Goal: Task Accomplishment & Management: Complete application form

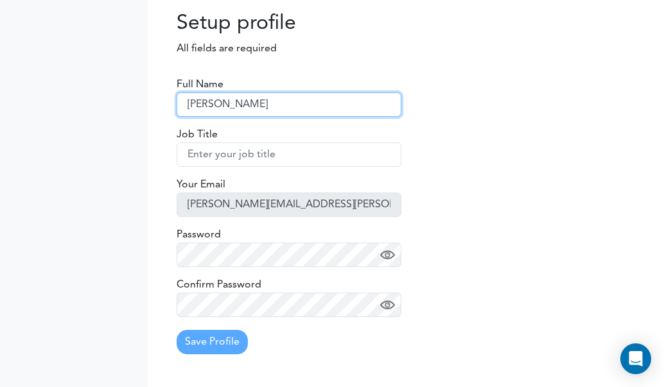
type input "[PERSON_NAME]"
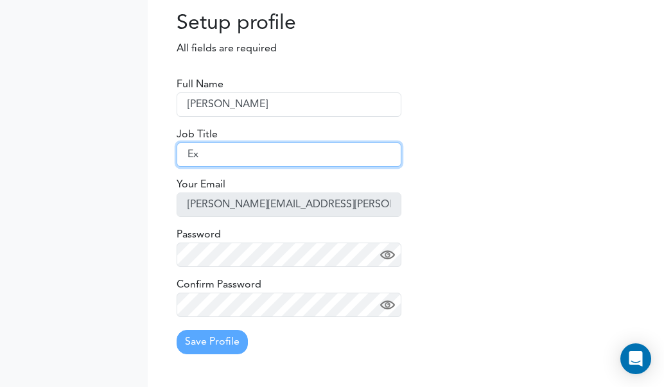
type input "E"
type input "sENIOR aCCOUNT eXECUTIVE"
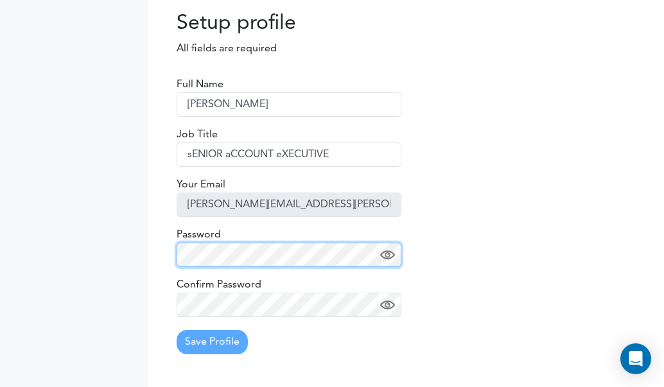
click at [172, 242] on div "Full Name Jim Sheldon Job Title sENIOR aCCOUNT eXECUTIVE Your Email jim.sheldon…" at bounding box center [289, 214] width 244 height 301
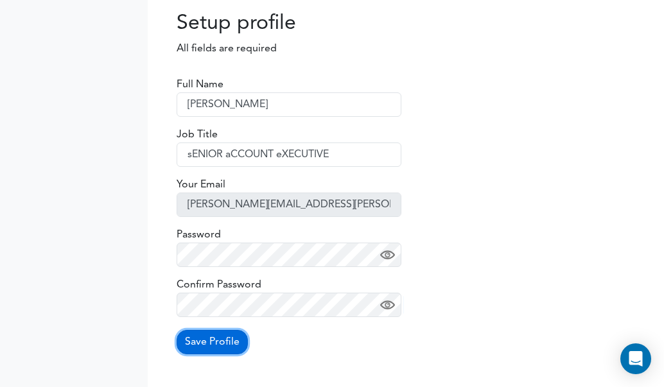
click at [207, 340] on button "Save Profile" at bounding box center [212, 342] width 71 height 24
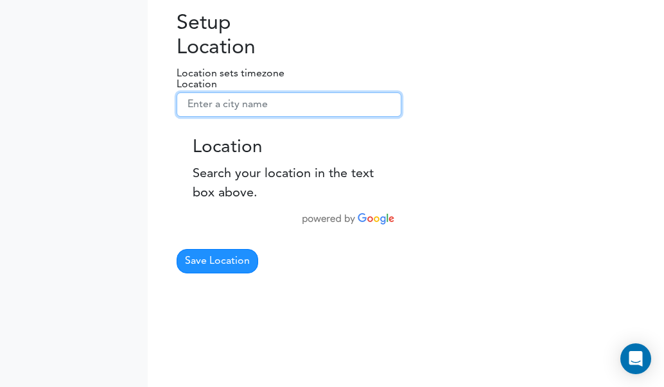
click at [218, 111] on input "text" at bounding box center [289, 104] width 225 height 24
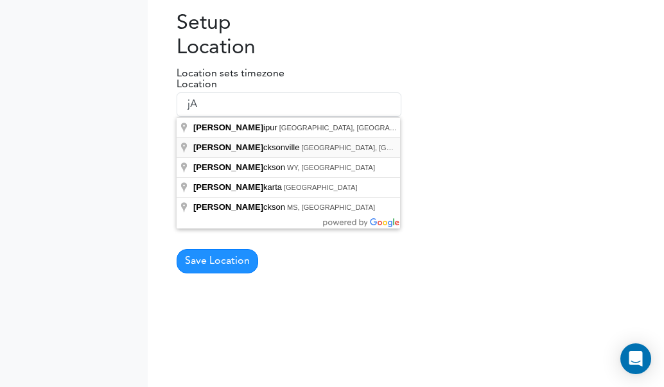
type input "Jacksonville, FL, USA"
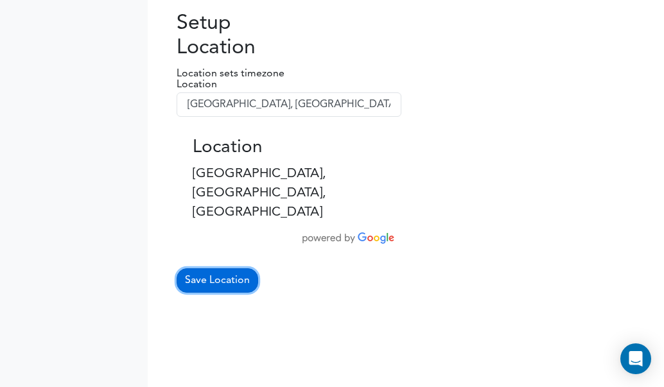
click at [220, 268] on button "Save Location" at bounding box center [218, 280] width 82 height 24
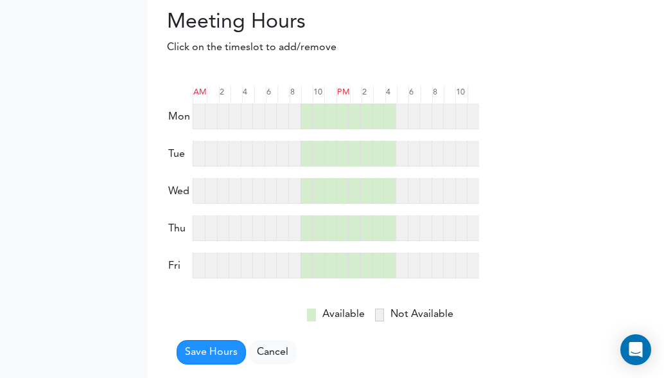
drag, startPoint x: 301, startPoint y: 119, endPoint x: 279, endPoint y: 119, distance: 21.8
click at [279, 119] on div at bounding box center [336, 116] width 286 height 26
click at [281, 119] on div at bounding box center [282, 116] width 12 height 26
click at [293, 119] on div at bounding box center [294, 116] width 12 height 26
drag, startPoint x: 281, startPoint y: 116, endPoint x: 277, endPoint y: 190, distance: 74.6
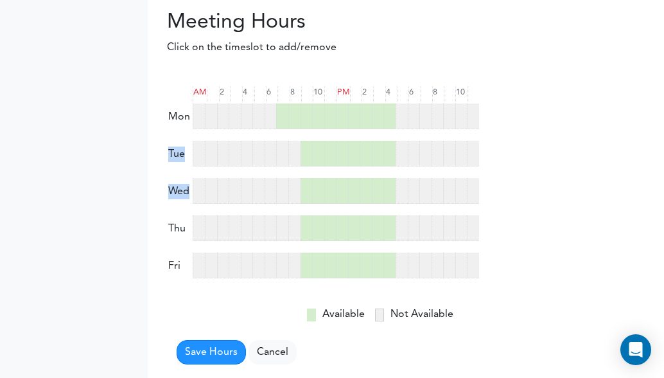
click at [277, 190] on form "AM 2 4 6 8 10 PM 2" at bounding box center [323, 220] width 312 height 288
click at [281, 117] on div at bounding box center [282, 116] width 12 height 26
drag, startPoint x: 281, startPoint y: 117, endPoint x: 293, endPoint y: 158, distance: 42.9
click at [293, 158] on form "AM 2 4 6 8 10 PM 2" at bounding box center [323, 220] width 312 height 288
click at [292, 157] on div at bounding box center [294, 154] width 12 height 26
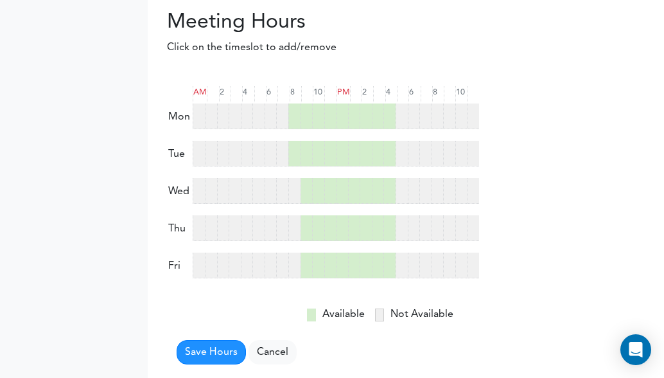
click at [291, 194] on div at bounding box center [294, 191] width 12 height 26
click at [293, 224] on div at bounding box center [294, 228] width 12 height 26
click at [297, 280] on form "AM 2 4 6 8 10 PM 2" at bounding box center [323, 220] width 312 height 288
click at [294, 268] on div at bounding box center [294, 265] width 12 height 26
click at [403, 269] on div at bounding box center [402, 265] width 12 height 26
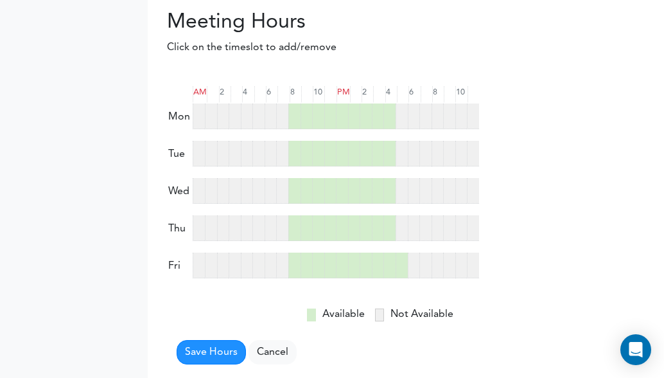
click at [403, 223] on div at bounding box center [402, 228] width 12 height 26
click at [405, 189] on div at bounding box center [402, 191] width 12 height 26
click at [405, 148] on div at bounding box center [402, 154] width 12 height 26
click at [399, 114] on div at bounding box center [402, 116] width 12 height 26
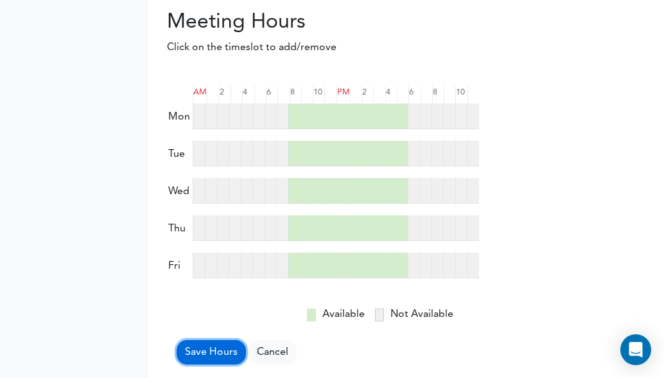
click at [209, 347] on button "Save Hours" at bounding box center [211, 352] width 69 height 24
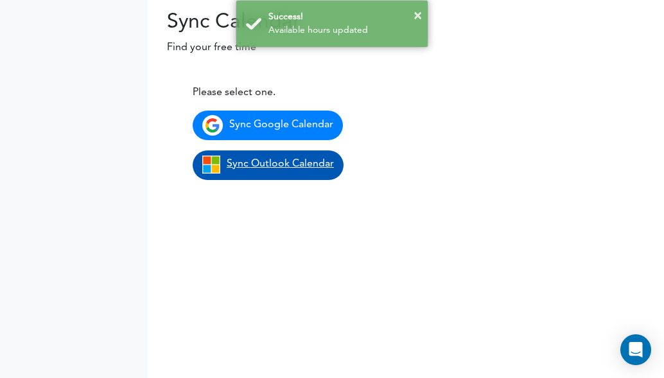
click at [293, 164] on span "Sync Outlook Calendar" at bounding box center [280, 164] width 107 height 10
